Goal: Task Accomplishment & Management: Manage account settings

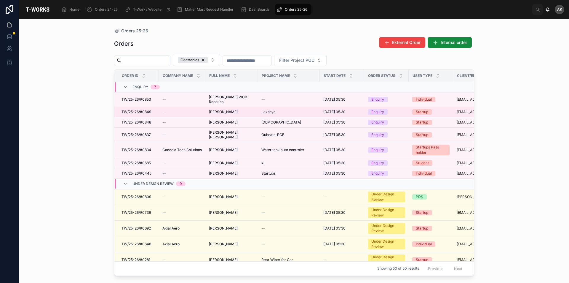
click at [232, 109] on span "[PERSON_NAME]" at bounding box center [223, 111] width 29 height 5
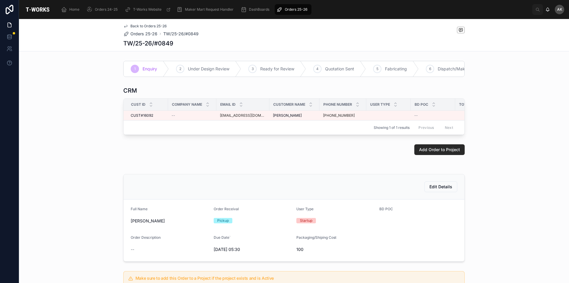
click at [294, 7] on div "Orders 25-26" at bounding box center [293, 9] width 33 height 9
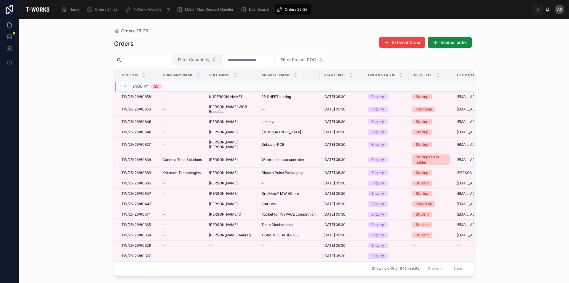
click at [208, 64] on button "Filter Capability" at bounding box center [197, 59] width 49 height 11
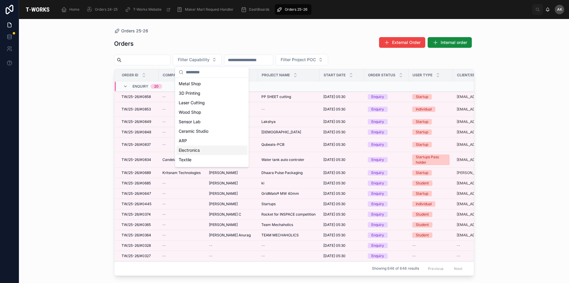
click at [198, 152] on div "Electronics" at bounding box center [211, 149] width 71 height 9
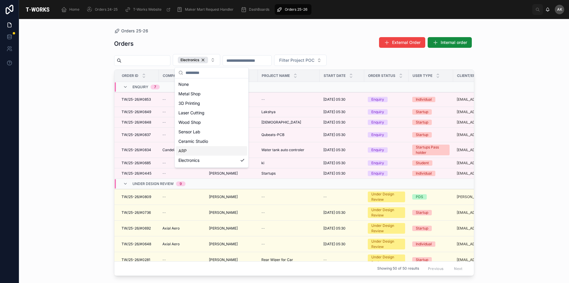
click at [62, 82] on div "Orders 25-26 Orders External Order Internal order Electronics Filter Project PO…" at bounding box center [294, 151] width 550 height 264
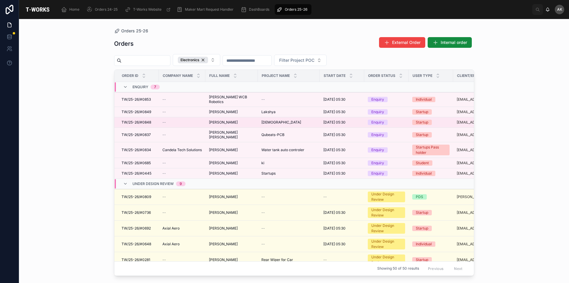
click at [268, 117] on td "[DEMOGRAPHIC_DATA][PERSON_NAME]" at bounding box center [289, 122] width 62 height 10
click at [346, 120] on span "[DATE] 05:30" at bounding box center [335, 122] width 22 height 5
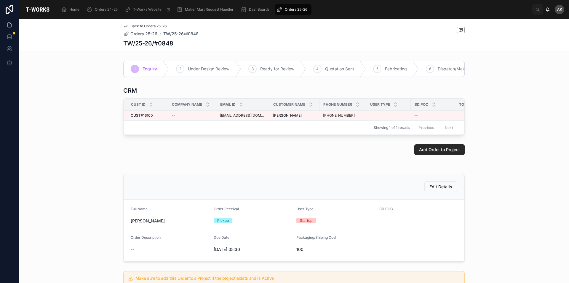
click at [292, 9] on span "Orders 25-26" at bounding box center [296, 9] width 23 height 5
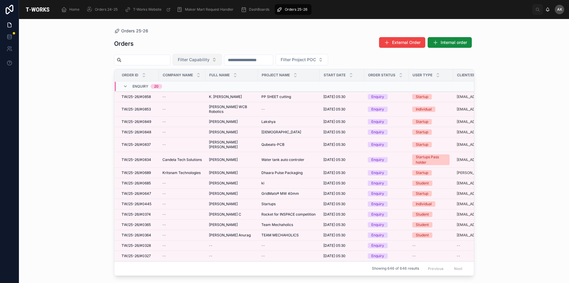
click at [210, 58] on span "Filter Capability" at bounding box center [194, 60] width 32 height 6
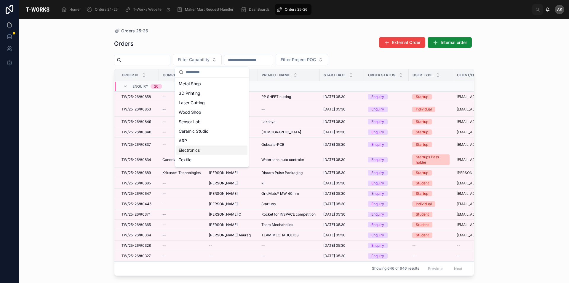
click at [203, 151] on div "Electronics" at bounding box center [211, 149] width 71 height 9
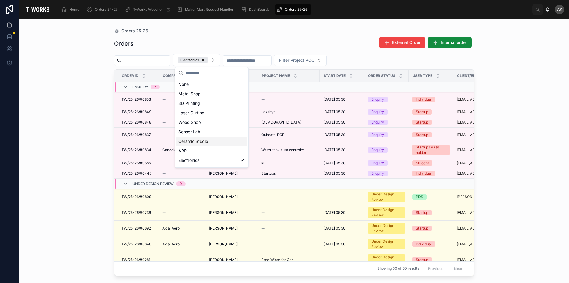
click at [538, 98] on div "Orders 25-26 Orders External Order Internal order Electronics Filter Project PO…" at bounding box center [294, 151] width 550 height 264
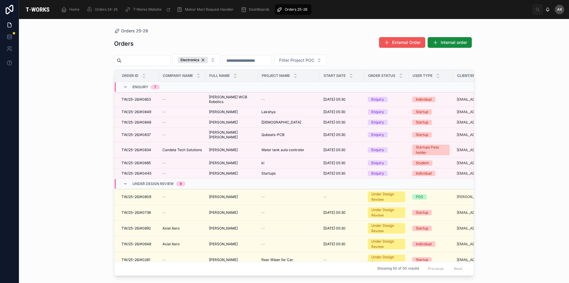
click at [413, 44] on span "External Order" at bounding box center [406, 42] width 28 height 6
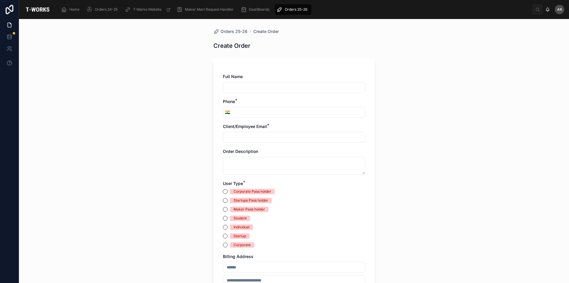
click at [271, 88] on input "text" at bounding box center [294, 87] width 142 height 8
click at [510, 109] on div "Orders 25-26 Create Order Create Order Full Name Phone * 🇮🇳 Client/Employee Ema…" at bounding box center [294, 151] width 550 height 264
click at [102, 9] on span "Orders 24-25" at bounding box center [106, 9] width 23 height 5
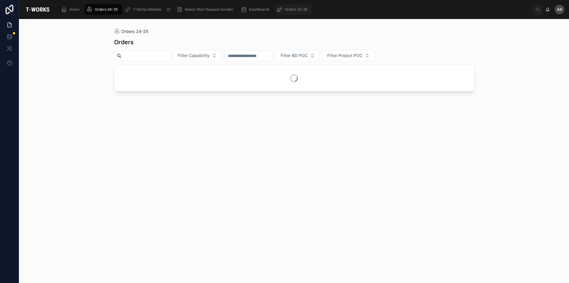
click at [289, 8] on span "Orders 25-26" at bounding box center [296, 9] width 23 height 5
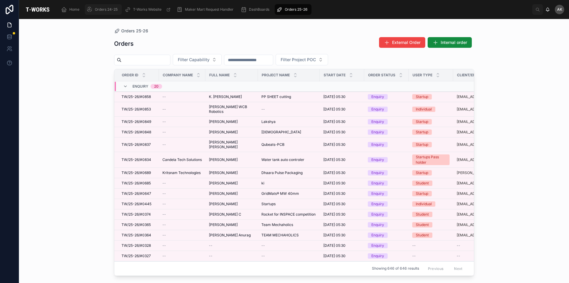
click at [104, 7] on div "Orders 24-25" at bounding box center [104, 9] width 34 height 9
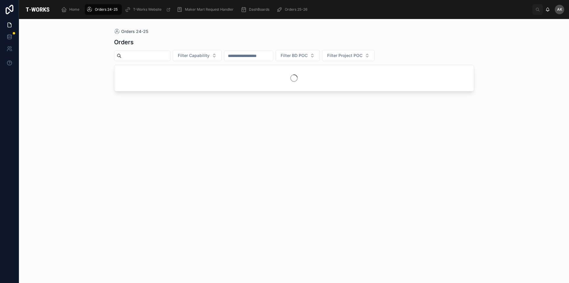
click at [273, 56] on input "text" at bounding box center [249, 56] width 49 height 8
click at [286, 7] on span "Orders 25-26" at bounding box center [296, 9] width 23 height 5
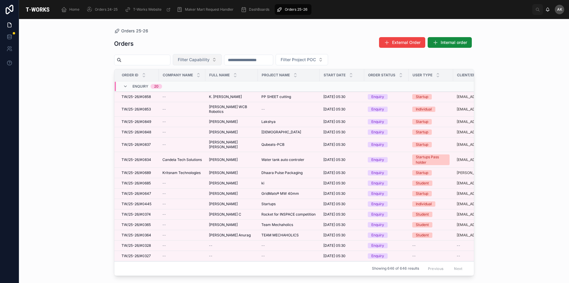
click at [222, 56] on button "Filter Capability" at bounding box center [197, 59] width 49 height 11
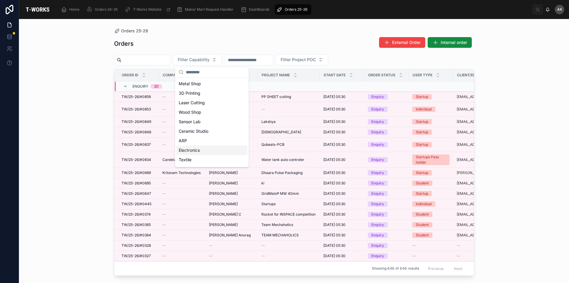
click at [204, 146] on div "Electronics" at bounding box center [211, 149] width 71 height 9
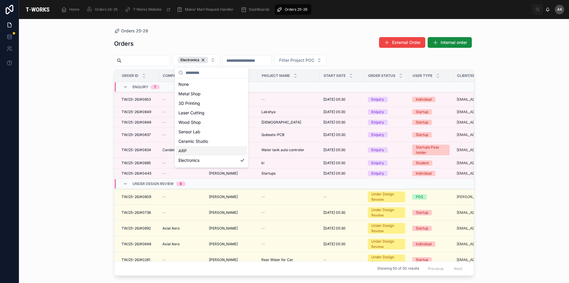
click at [532, 85] on div "Orders 25-26 Orders External Order Internal order Electronics Filter Project PO…" at bounding box center [294, 151] width 550 height 264
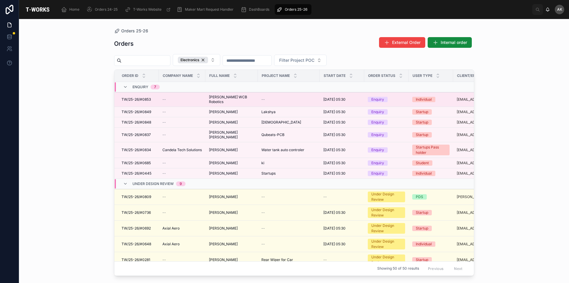
click at [249, 98] on div "[PERSON_NAME] WCB Robotics [PERSON_NAME] WCB Robotics" at bounding box center [231, 99] width 45 height 9
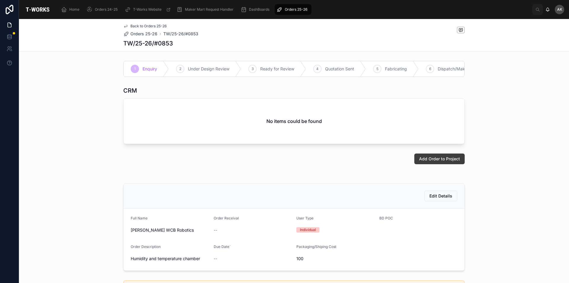
click at [428, 162] on span "Add Order to Project" at bounding box center [439, 159] width 41 height 6
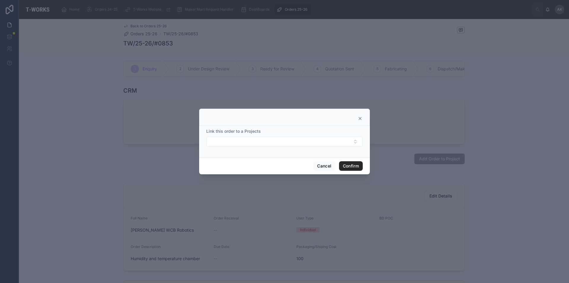
click at [361, 119] on icon at bounding box center [360, 118] width 5 height 5
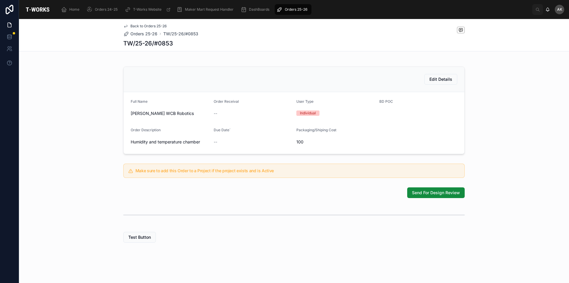
scroll to position [121, 0]
click at [446, 81] on span "Edit Details" at bounding box center [441, 79] width 23 height 6
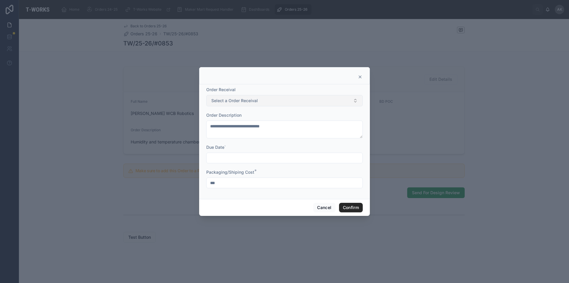
click at [263, 98] on button "Select a Order Receival" at bounding box center [284, 100] width 157 height 11
click at [351, 207] on button "Confirm" at bounding box center [351, 207] width 24 height 9
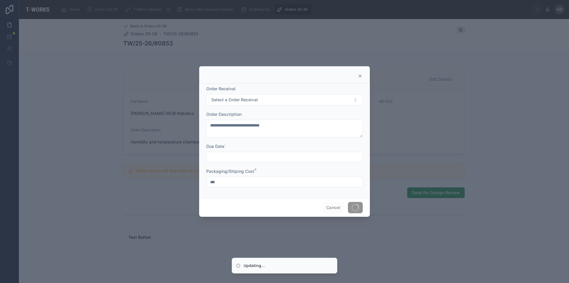
click at [361, 76] on icon at bounding box center [360, 76] width 5 height 5
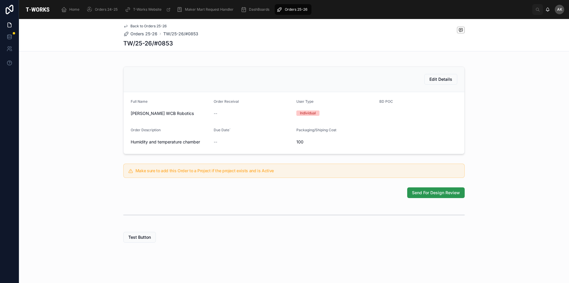
click at [432, 191] on span "Send For Design Review" at bounding box center [436, 193] width 48 height 6
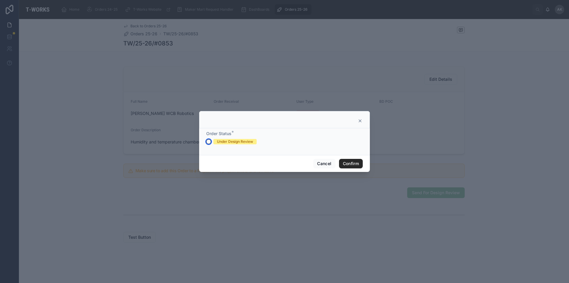
click at [207, 140] on button "Under Design Review" at bounding box center [208, 141] width 5 height 5
click at [348, 163] on button "Confirm" at bounding box center [351, 163] width 24 height 9
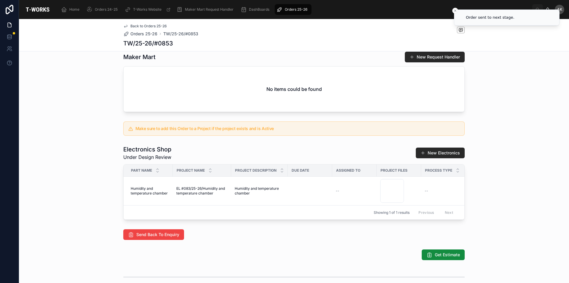
scroll to position [240, 0]
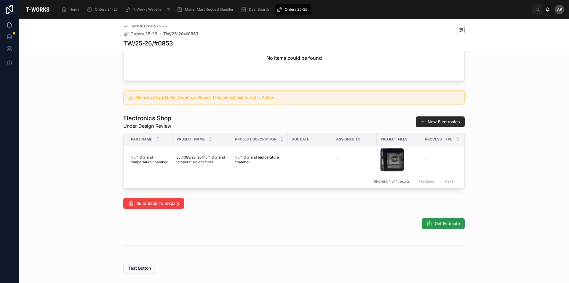
click at [438, 226] on span "Get Estimate" at bounding box center [447, 223] width 25 height 6
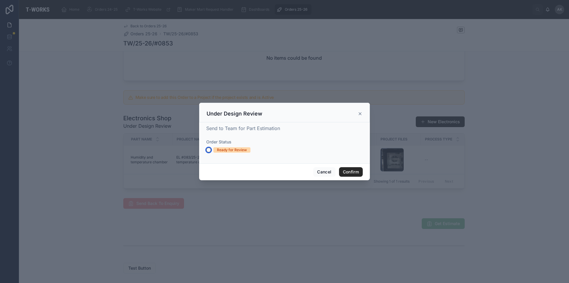
click at [208, 152] on button "Ready for Review" at bounding box center [208, 149] width 5 height 5
click at [350, 171] on button "Confirm" at bounding box center [351, 171] width 24 height 9
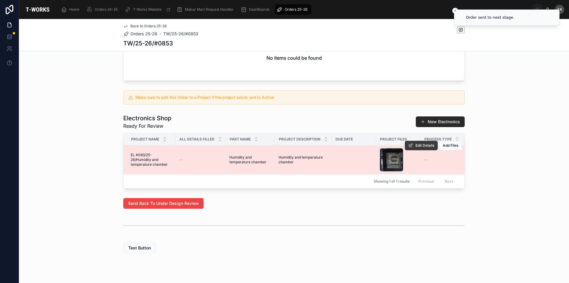
click at [416, 148] on span "Edit Details" at bounding box center [425, 145] width 19 height 5
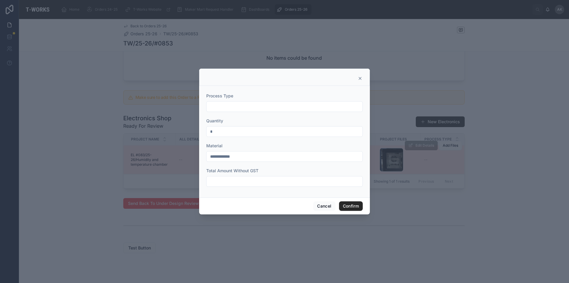
click at [259, 107] on input "text" at bounding box center [285, 106] width 156 height 8
type input "**********"
click at [228, 128] on input "*" at bounding box center [285, 131] width 156 height 8
click at [229, 133] on input "**" at bounding box center [285, 131] width 156 height 8
type input "*"
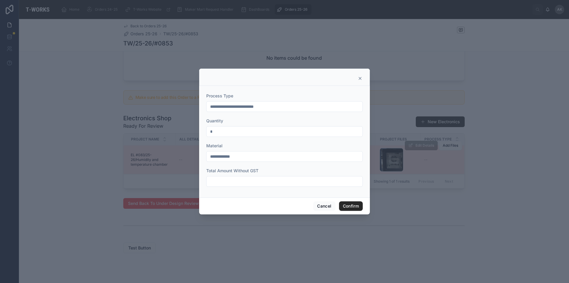
click at [227, 185] on input "text" at bounding box center [285, 181] width 156 height 8
type input "*****"
click at [352, 203] on button "Confirm" at bounding box center [351, 205] width 24 height 9
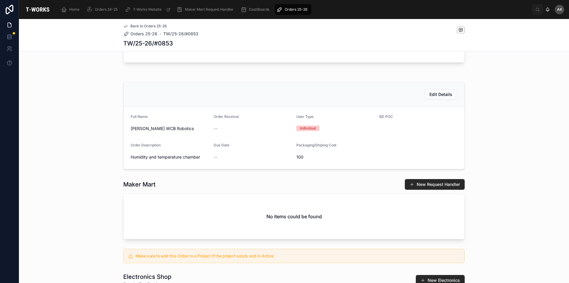
scroll to position [0, 0]
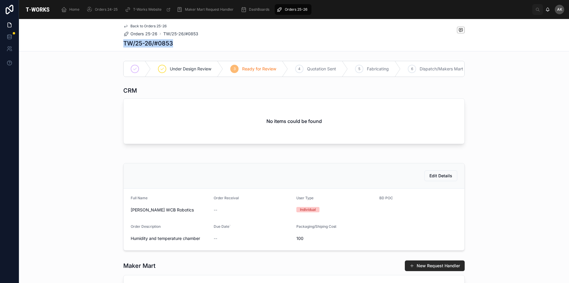
drag, startPoint x: 122, startPoint y: 42, endPoint x: 186, endPoint y: 42, distance: 63.5
click at [186, 42] on div "TW/25-26/#0853" at bounding box center [294, 43] width 342 height 8
copy h1 "TW/25-26/#0853"
